Goal: Obtain resource: Download file/media

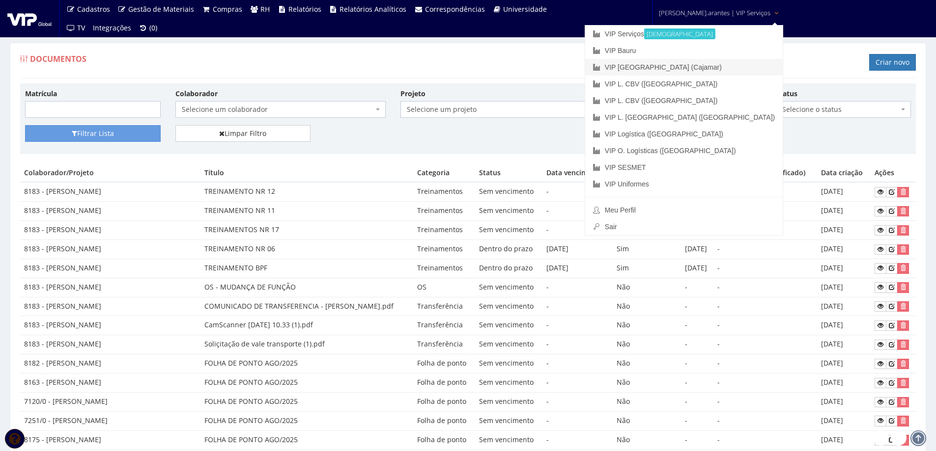
click at [685, 68] on link "VIP [GEOGRAPHIC_DATA] (Cajamar)" at bounding box center [683, 67] width 197 height 17
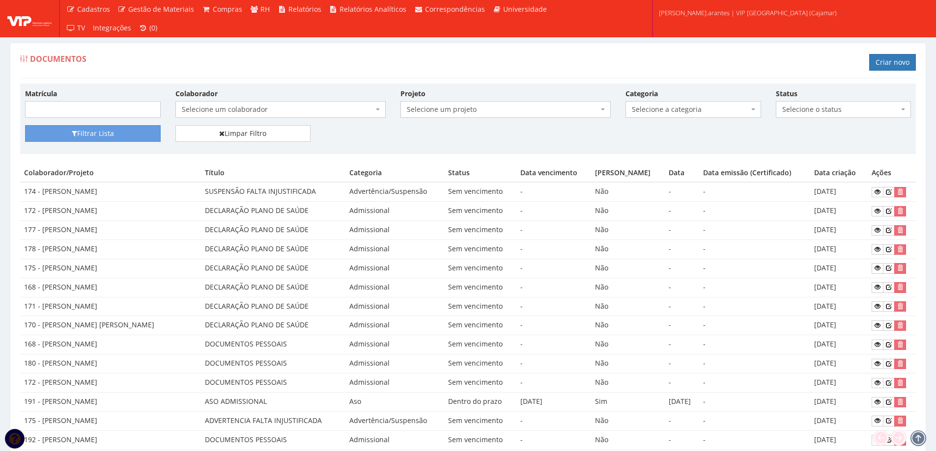
click at [240, 109] on span "Selecione um colaborador" at bounding box center [278, 110] width 192 height 10
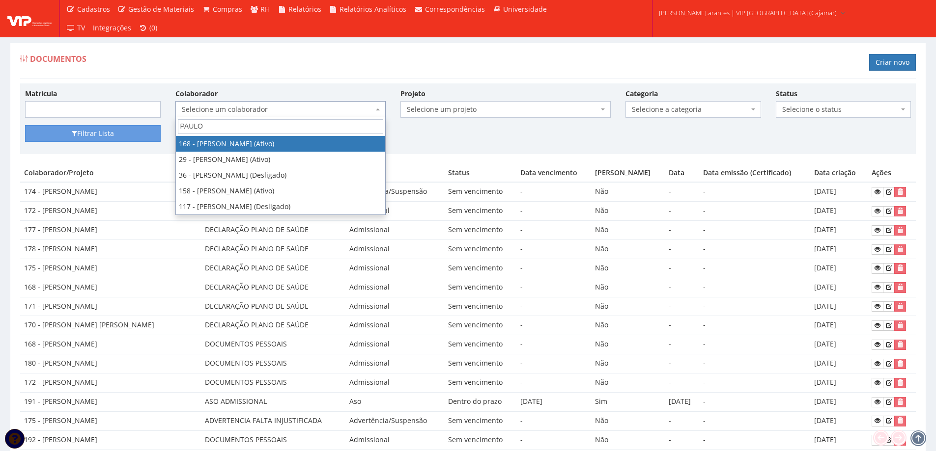
type input "PAULO"
select select "4055"
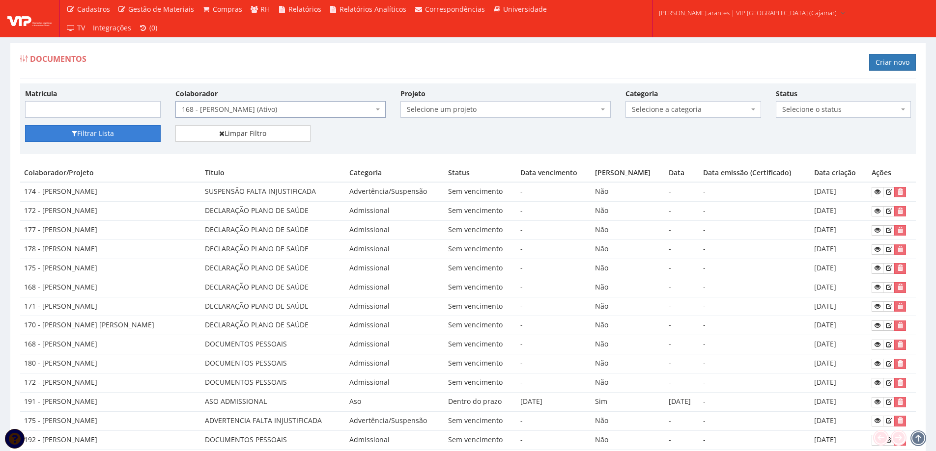
click at [122, 129] on button "Filtrar Lista" at bounding box center [93, 133] width 136 height 17
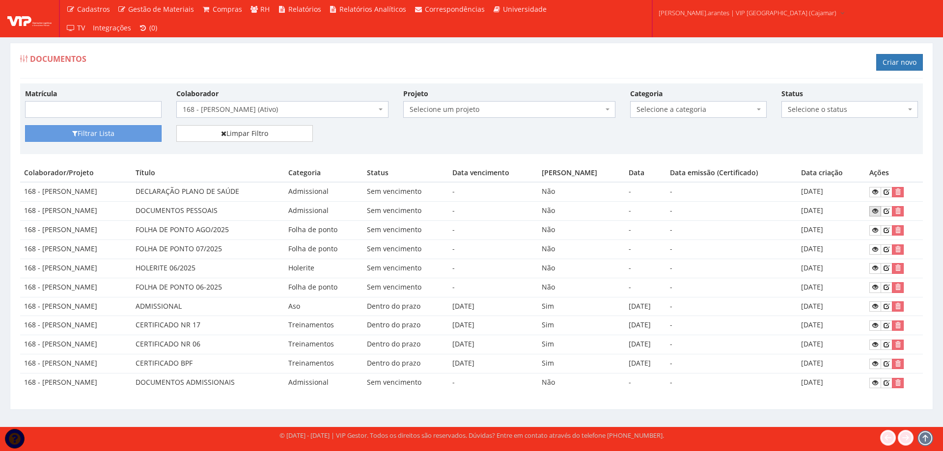
click at [878, 211] on icon at bounding box center [875, 211] width 6 height 7
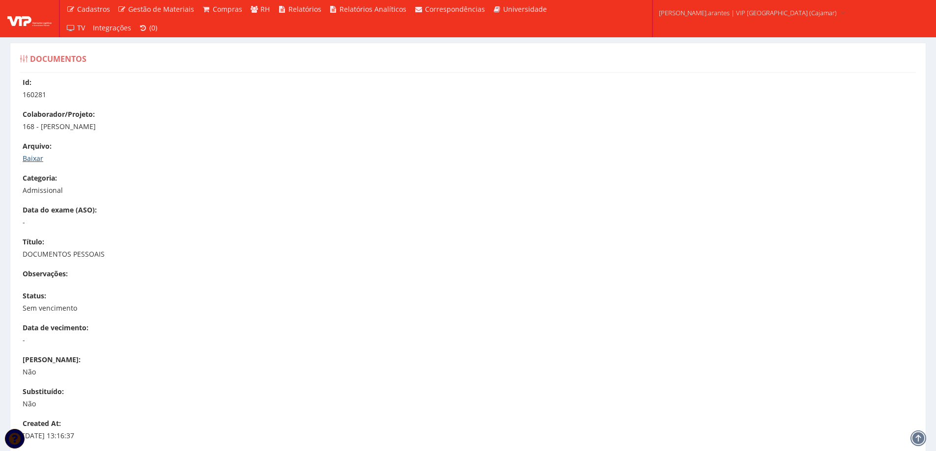
click at [30, 160] on link "Baixar" at bounding box center [33, 158] width 21 height 9
